Goal: Task Accomplishment & Management: Manage account settings

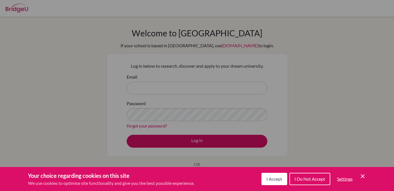
click at [265, 179] on button "I Accept" at bounding box center [274, 179] width 26 height 12
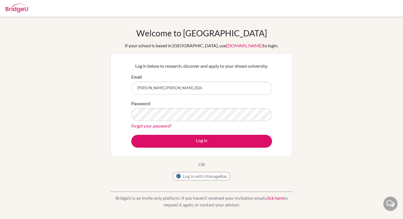
click at [148, 88] on input "jaiveer.makkar.2026" at bounding box center [201, 88] width 141 height 13
click at [176, 85] on input "jaiveermakkar.2026" at bounding box center [201, 88] width 141 height 13
click at [179, 92] on input "jaiveermakkar.2026" at bounding box center [201, 88] width 141 height 13
type input "[EMAIL_ADDRESS][DOMAIN_NAME]"
click at [131, 135] on button "Log in" at bounding box center [201, 141] width 141 height 13
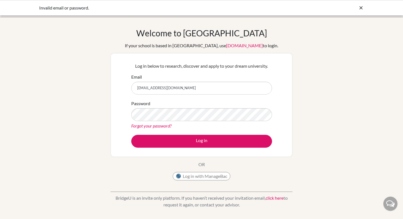
click at [361, 4] on div at bounding box center [361, 7] width 6 height 7
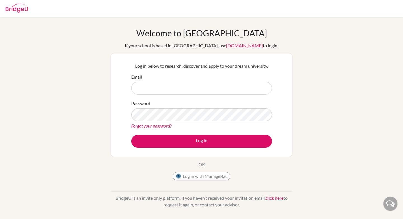
click at [218, 82] on input "Email" at bounding box center [201, 88] width 141 height 13
click at [160, 88] on input "[EMAIL_ADDRESS][DOMAIN_NAME]" at bounding box center [201, 88] width 141 height 13
click at [159, 89] on input "[EMAIL_ADDRESS][DOMAIN_NAME]" at bounding box center [201, 88] width 141 height 13
type input "[EMAIL_ADDRESS][DOMAIN_NAME]"
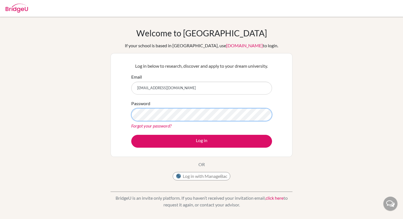
click at [131, 135] on button "Log in" at bounding box center [201, 141] width 141 height 13
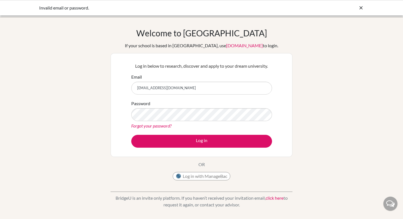
click at [360, 5] on icon at bounding box center [361, 8] width 6 height 6
